Goal: Information Seeking & Learning: Learn about a topic

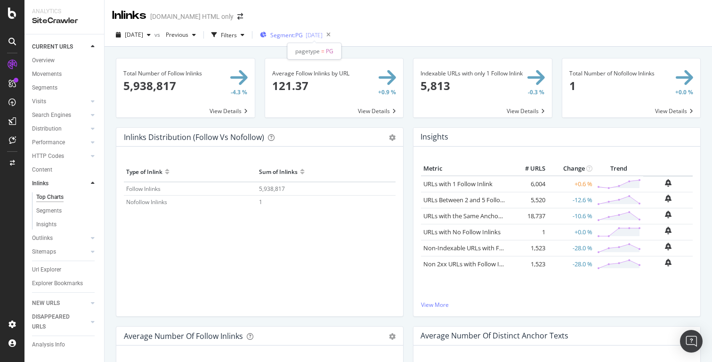
click at [303, 37] on span "Segment: PG" at bounding box center [286, 35] width 33 height 8
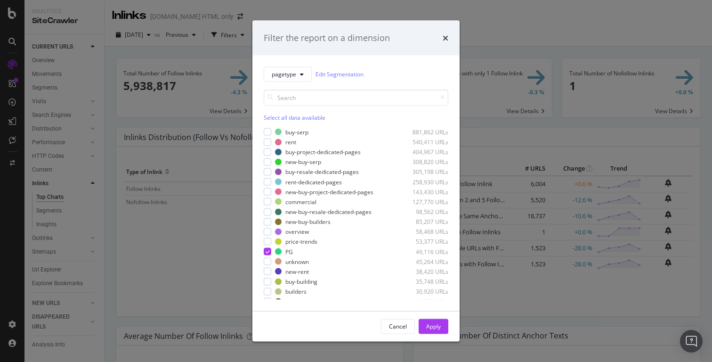
click at [520, 36] on div "Filter the report on a dimension pagetype Edit Segmentation Select all data ava…" at bounding box center [356, 181] width 712 height 362
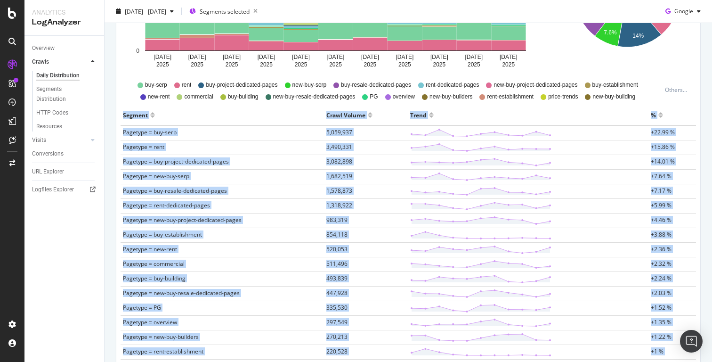
scroll to position [235, 0]
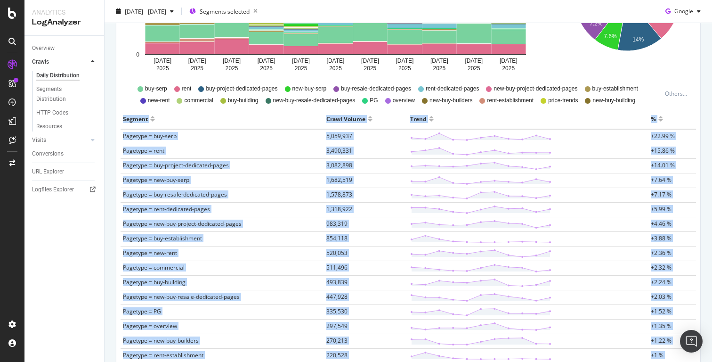
click at [277, 114] on div "Segment" at bounding box center [222, 118] width 199 height 15
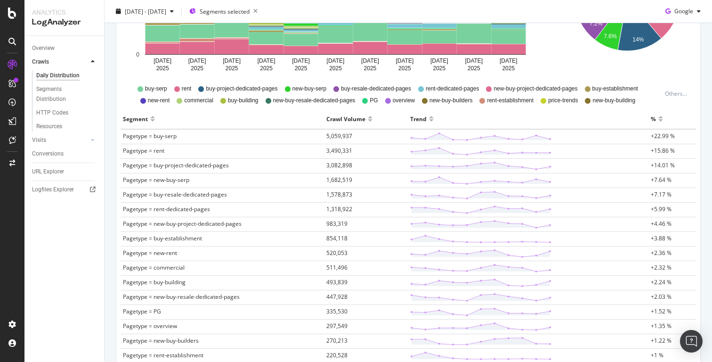
scroll to position [0, 0]
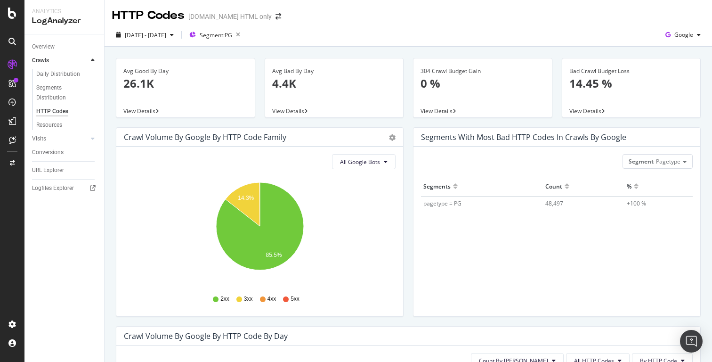
scroll to position [50, 0]
click at [244, 36] on icon "button" at bounding box center [238, 34] width 12 height 13
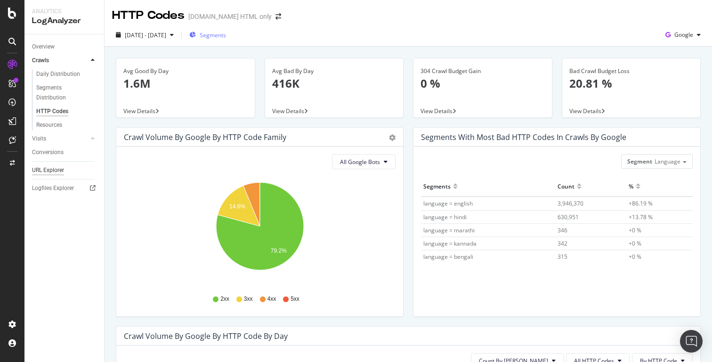
click at [57, 170] on div "URL Explorer" at bounding box center [48, 170] width 32 height 10
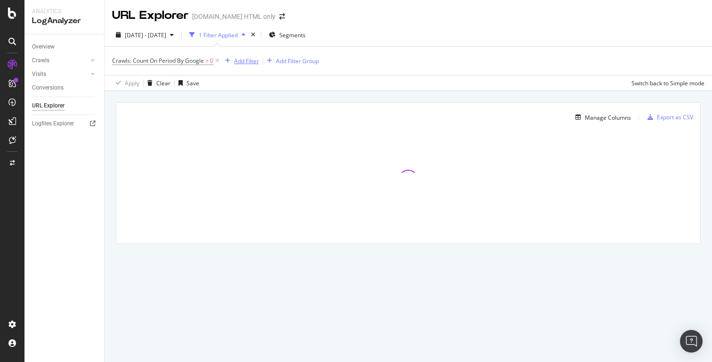
click at [251, 62] on div "Add Filter" at bounding box center [246, 61] width 25 height 8
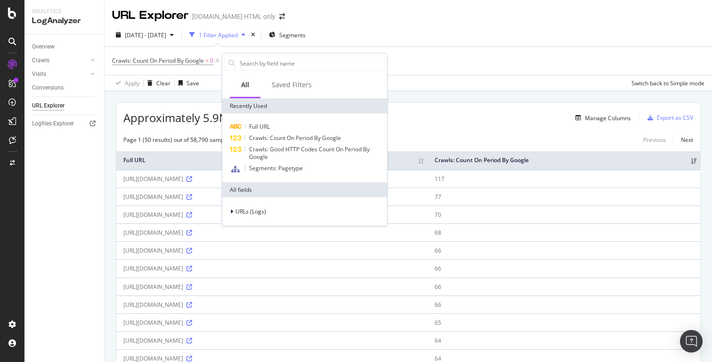
click at [459, 25] on div "[DATE] - [DATE] 1 Filter Applied Segments Crawls: Count On Period By Google > 0…" at bounding box center [409, 57] width 608 height 67
